Goal: Information Seeking & Learning: Stay updated

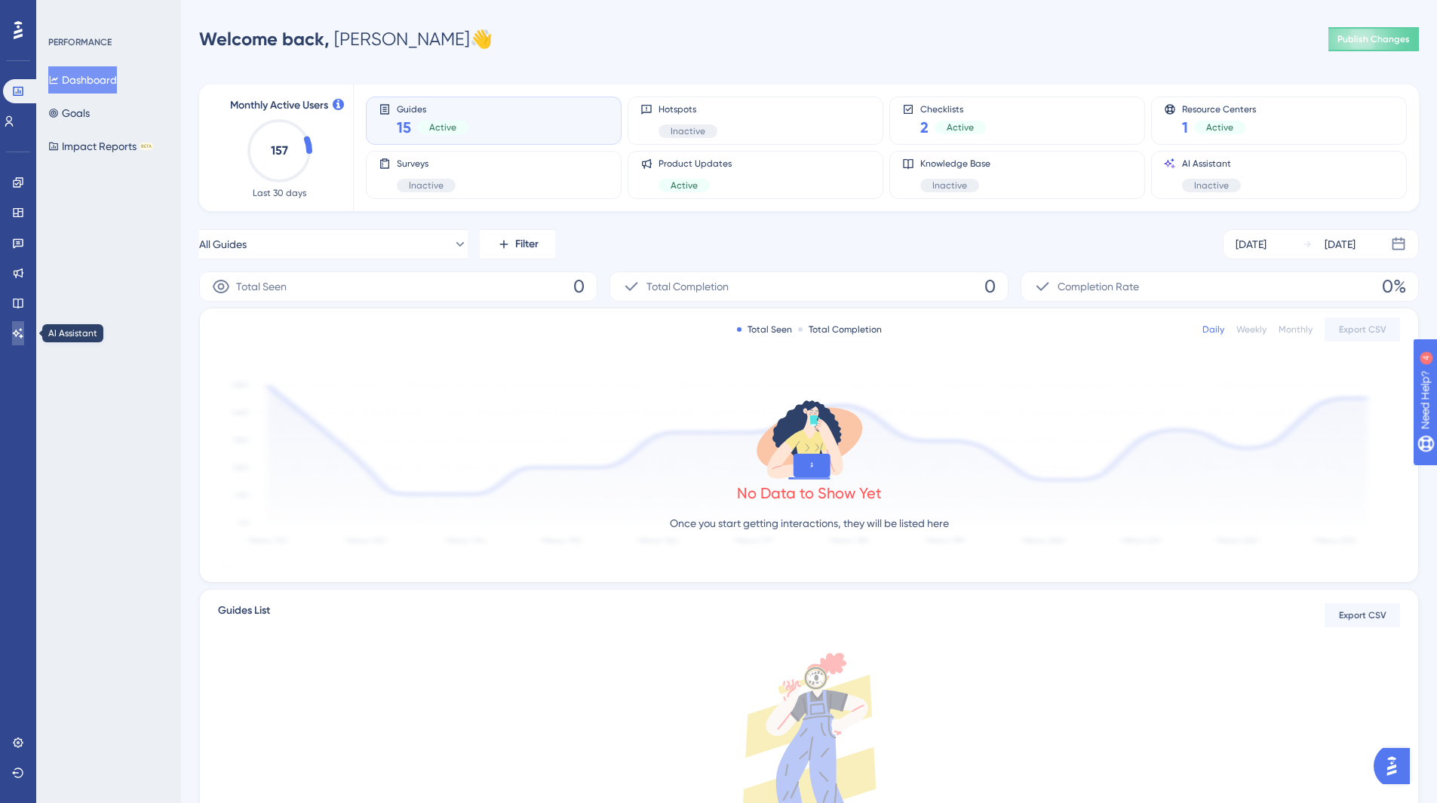
click at [14, 335] on icon at bounding box center [18, 333] width 12 height 12
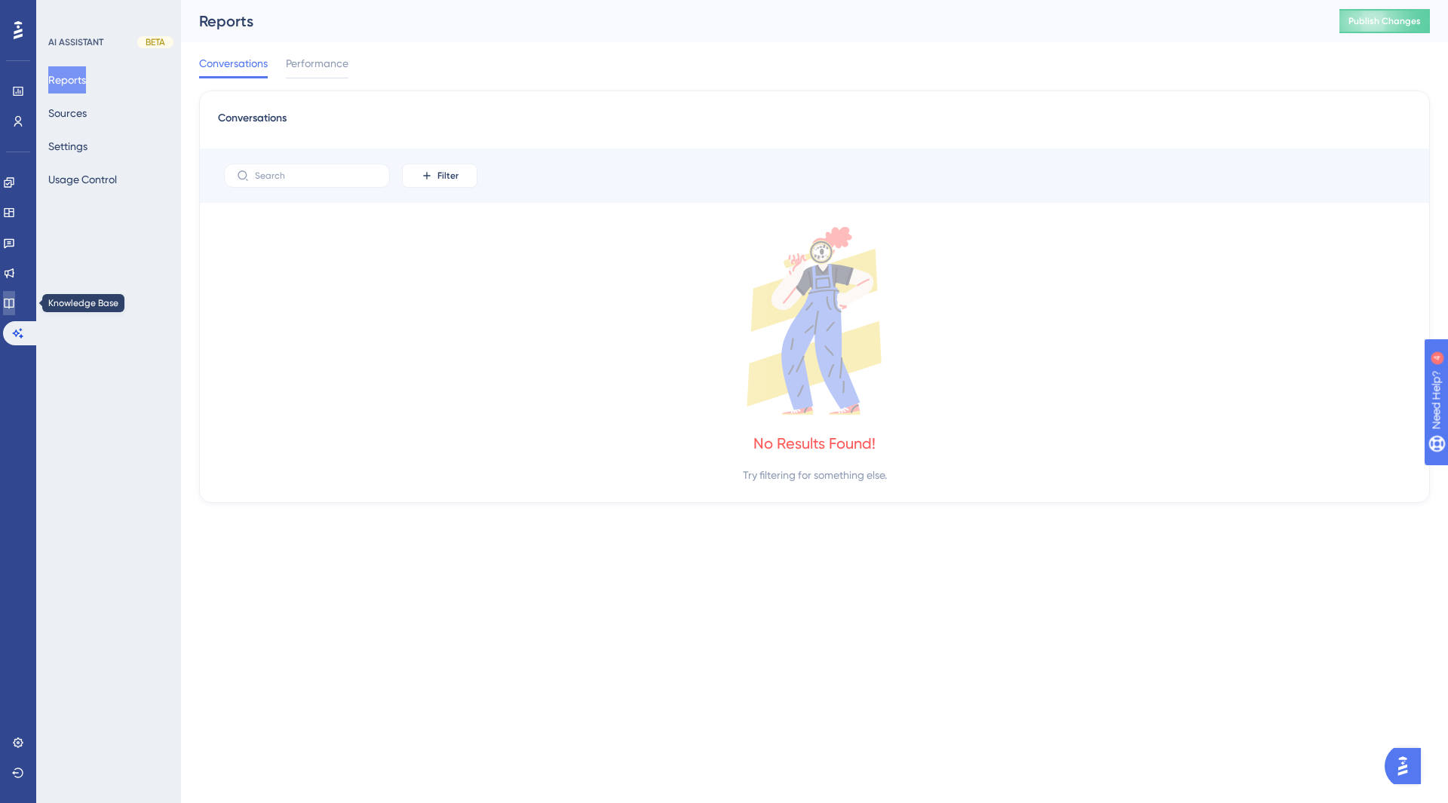
click at [15, 301] on icon at bounding box center [9, 303] width 12 height 12
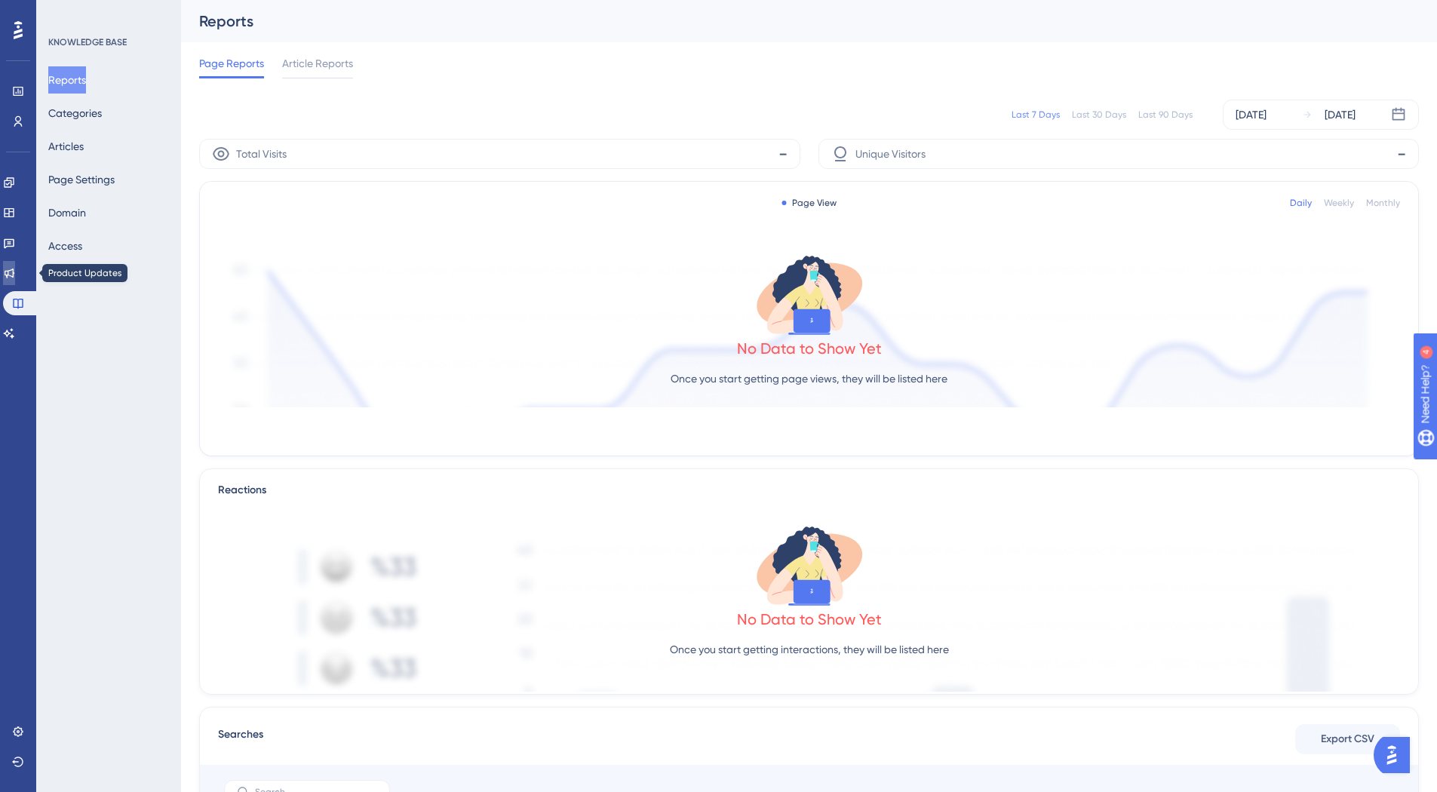
click at [14, 274] on icon at bounding box center [10, 274] width 10 height 10
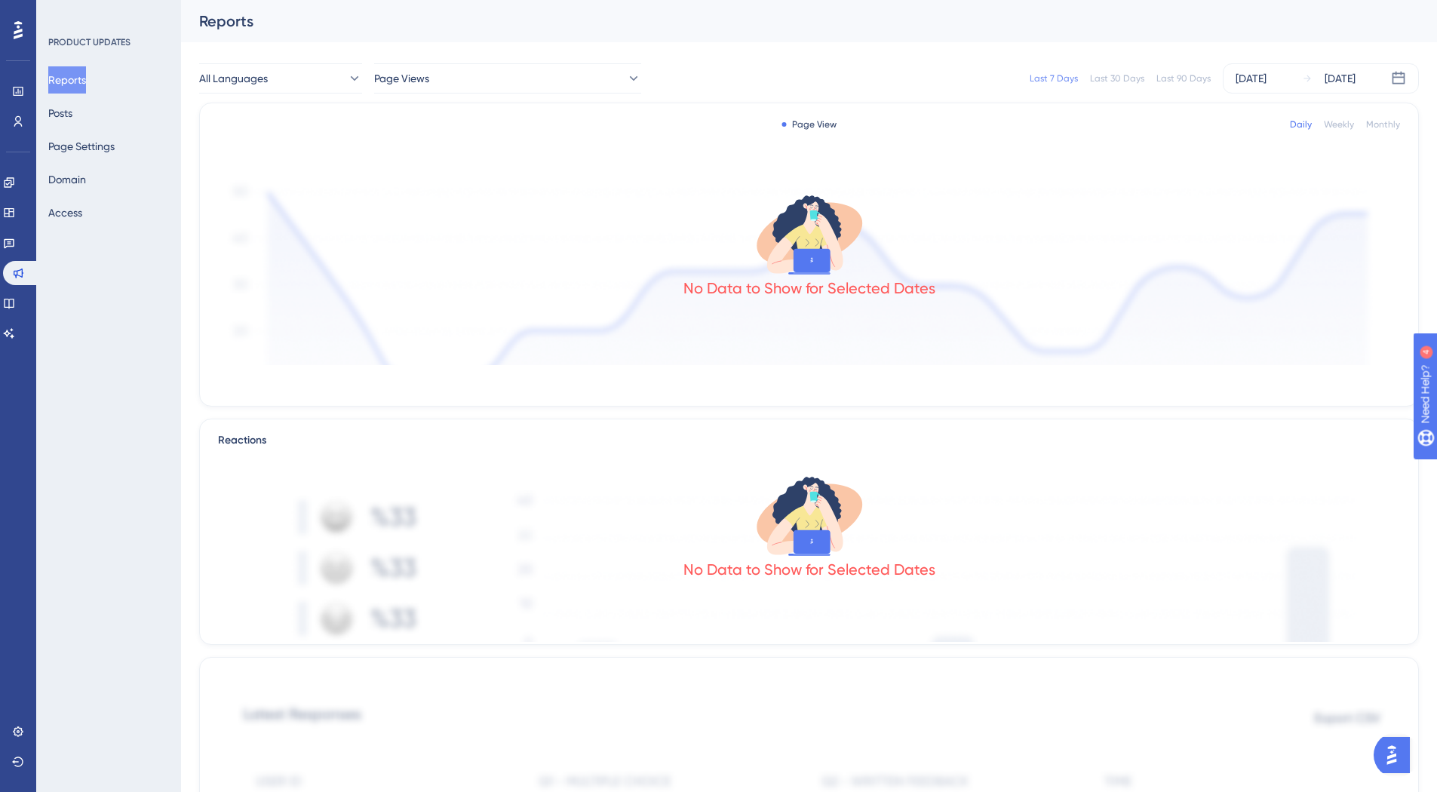
click at [112, 294] on div "PRODUCT UPDATES Reports Posts Page Settings Domain Access" at bounding box center [108, 396] width 145 height 792
click at [72, 108] on button "Posts" at bounding box center [60, 113] width 24 height 27
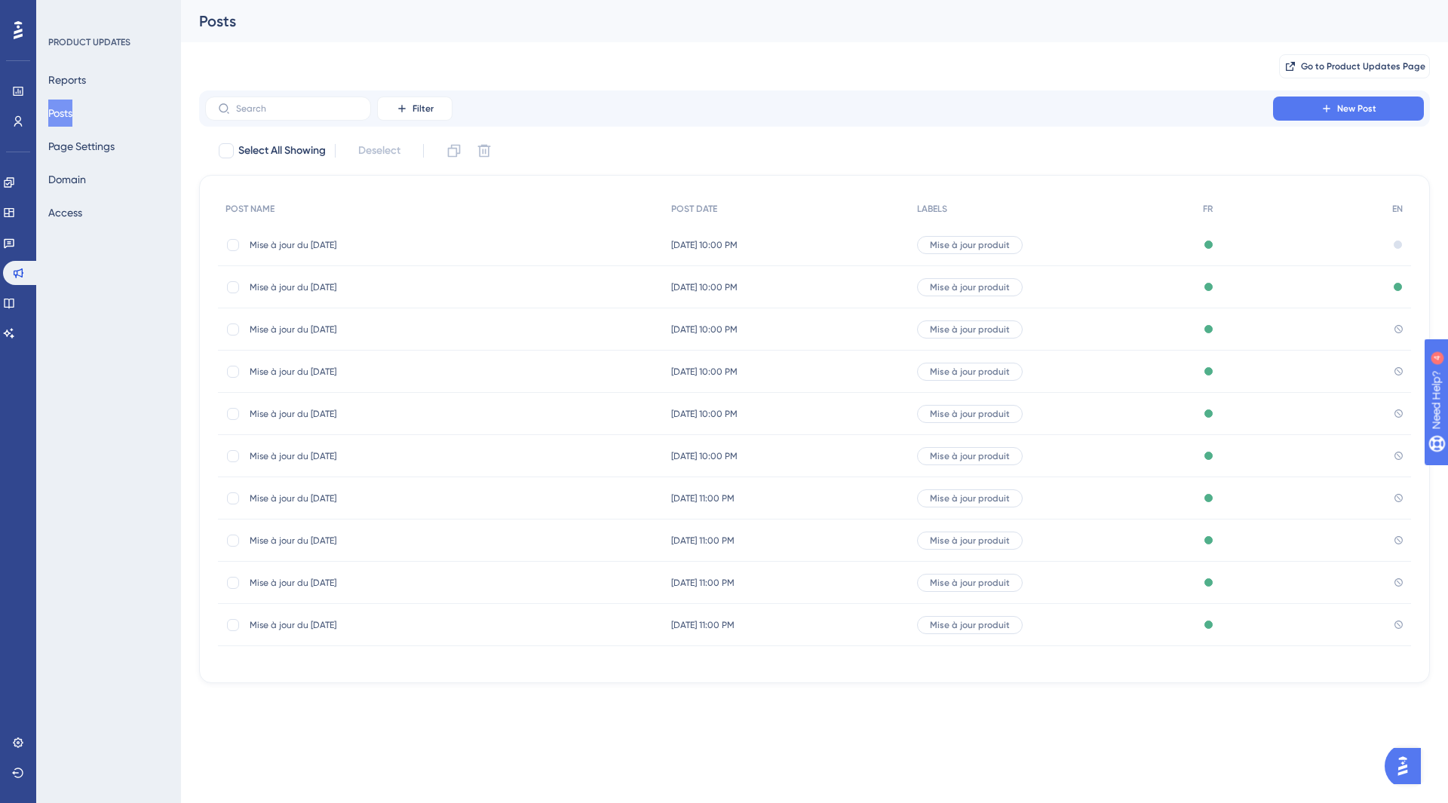
click at [472, 248] on span "Mise à jour du [DATE]" at bounding box center [370, 245] width 241 height 12
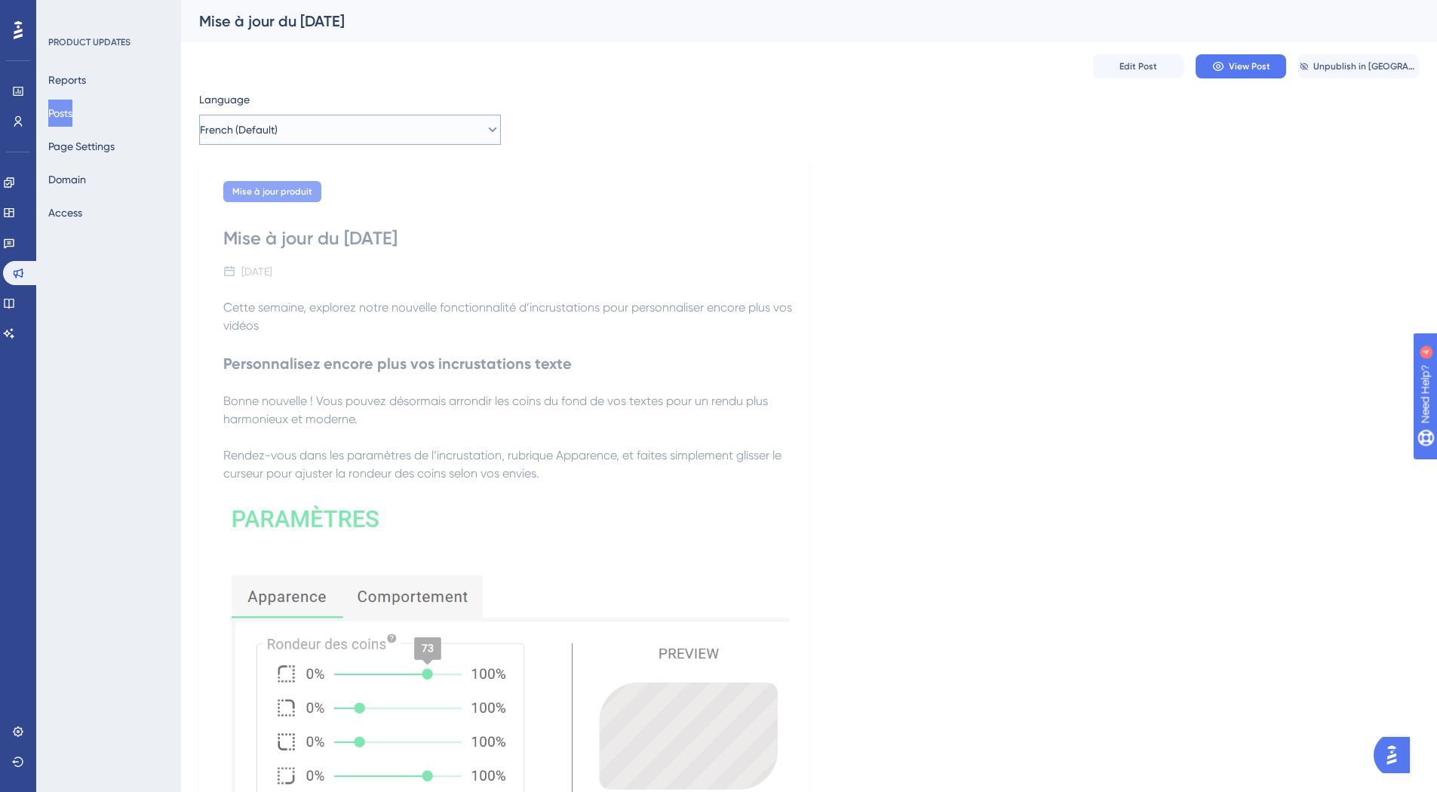
click at [380, 127] on button "French (Default)" at bounding box center [350, 130] width 302 height 30
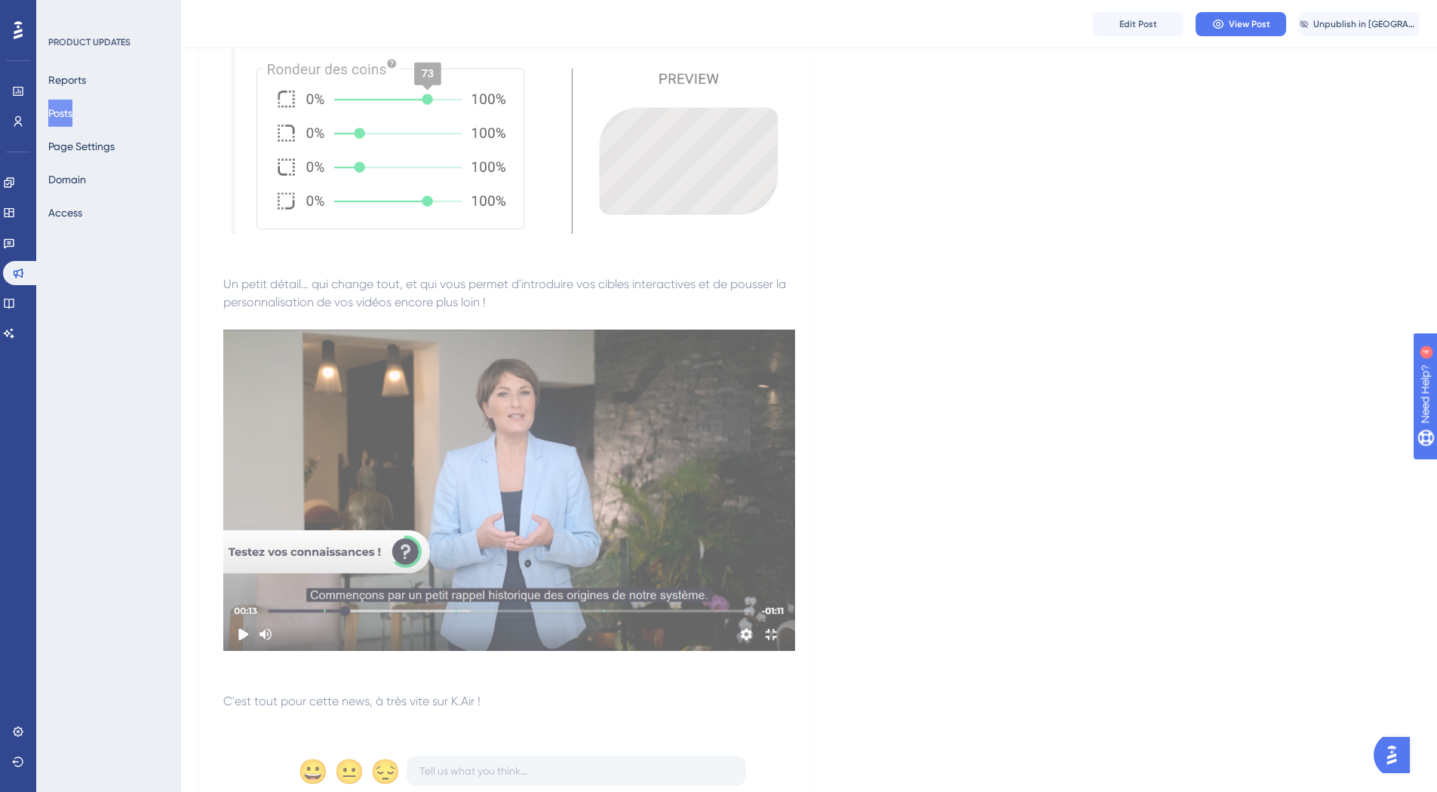
scroll to position [653, 0]
